Goal: Find specific page/section: Find specific page/section

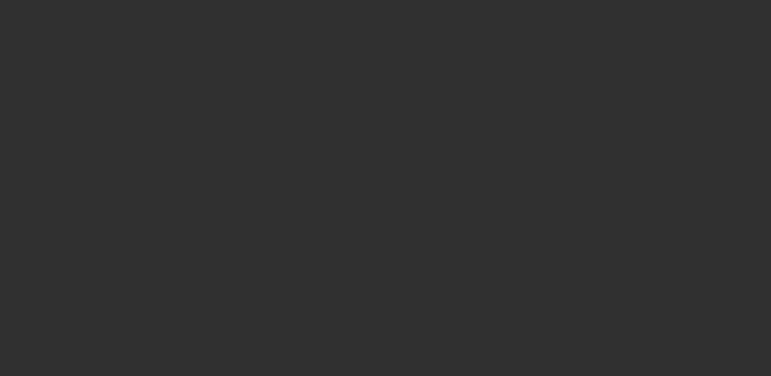
select select "10"
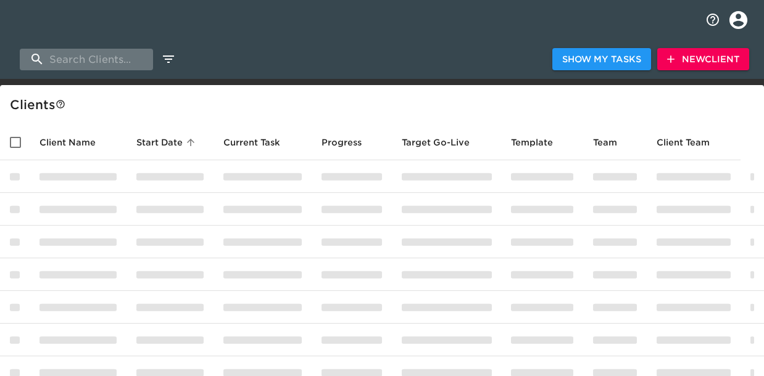
click at [118, 60] on input "search" at bounding box center [86, 60] width 133 height 22
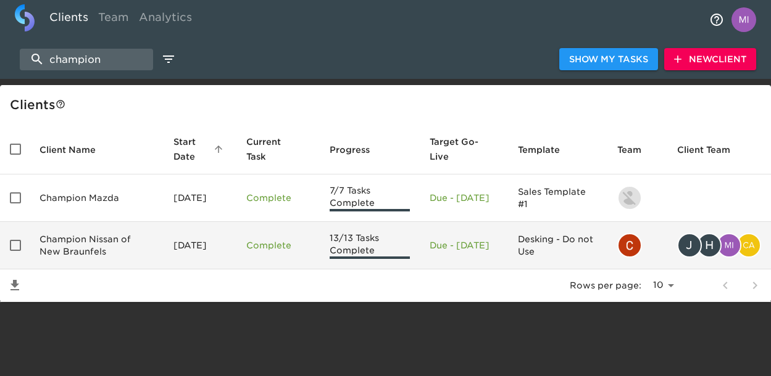
type input "champion"
click at [99, 243] on td "Champion Nissan of New Braunfels" at bounding box center [97, 246] width 134 height 48
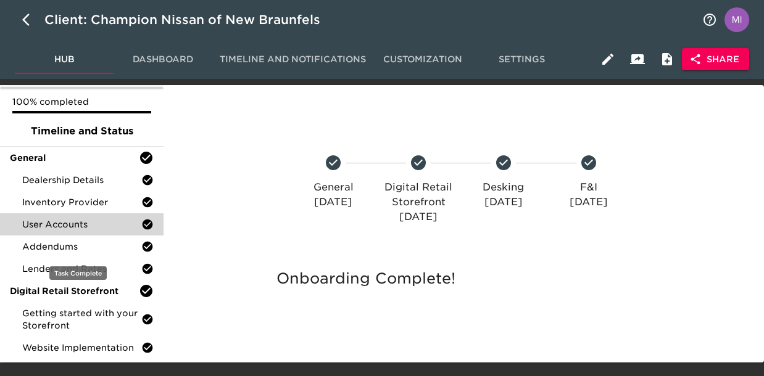
scroll to position [48, 0]
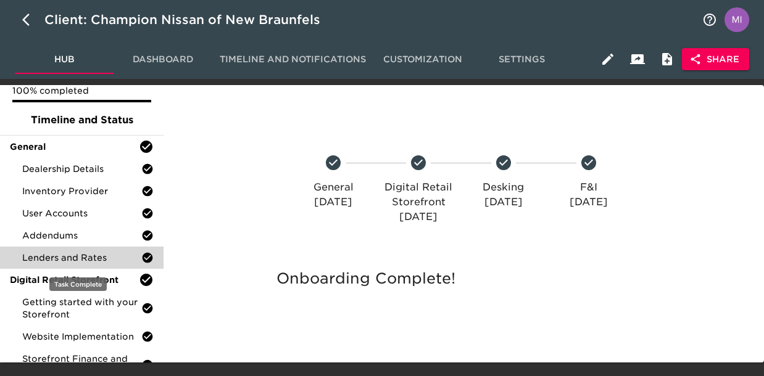
click at [67, 261] on span "Lenders and Rates" at bounding box center [81, 258] width 119 height 12
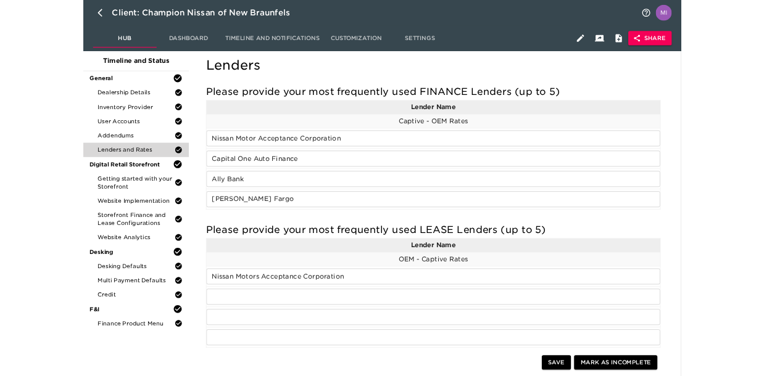
scroll to position [71, 0]
